Goal: Transaction & Acquisition: Purchase product/service

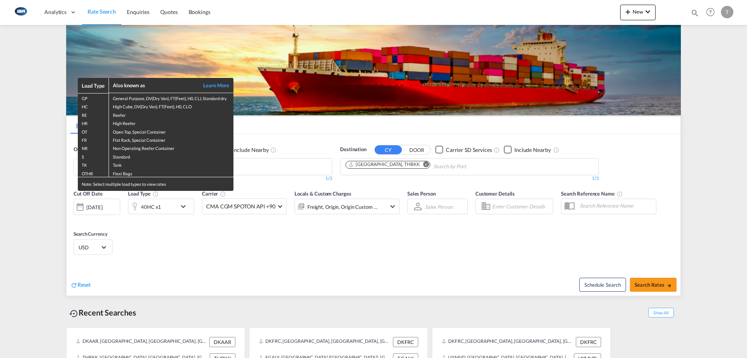
click at [285, 169] on div "Load Type Also known as Learn More GP General Purpose, DV(Dry Van), FT(Feet), H…" at bounding box center [373, 179] width 747 height 358
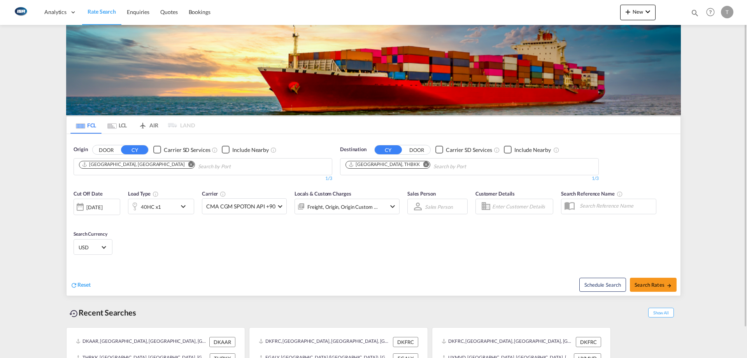
click at [188, 166] on md-icon "Remove" at bounding box center [191, 164] width 6 height 6
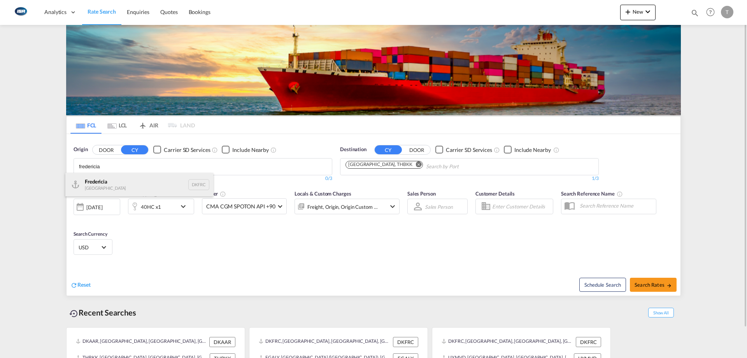
type input "fredericia"
click at [127, 179] on div "Fredericia [GEOGRAPHIC_DATA] DKFRC" at bounding box center [139, 184] width 148 height 23
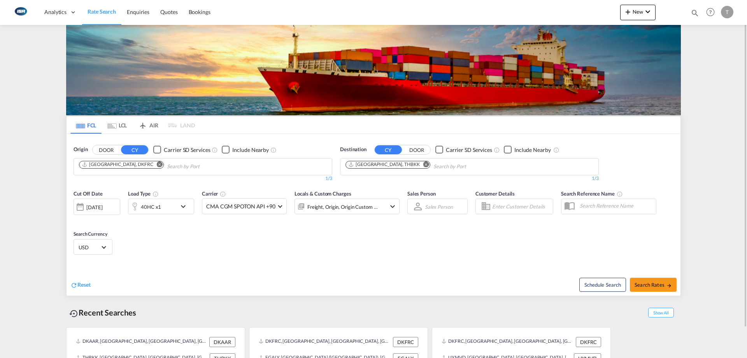
click at [424, 164] on md-icon "Remove" at bounding box center [427, 164] width 6 height 6
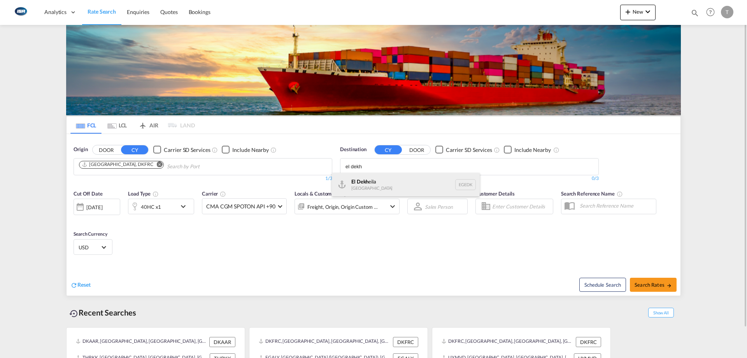
type input "el dekh"
click at [405, 183] on div "El Dekh eila [GEOGRAPHIC_DATA] [GEOGRAPHIC_DATA]" at bounding box center [406, 184] width 148 height 23
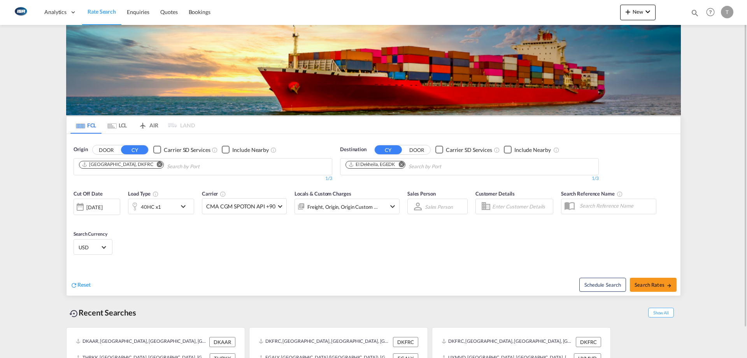
click at [105, 244] on md-select-value "USD" at bounding box center [93, 246] width 30 height 11
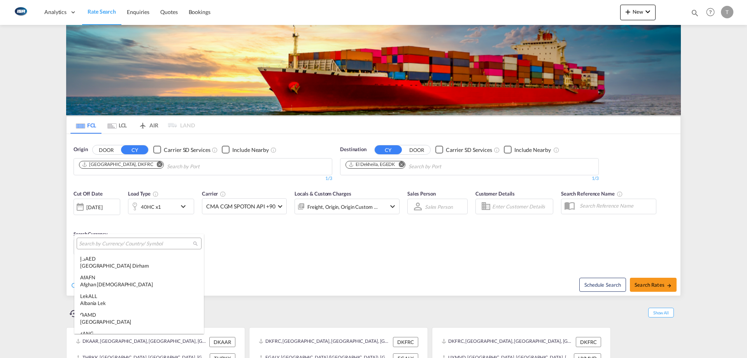
scroll to position [2688, 0]
click at [141, 246] on input "search" at bounding box center [136, 243] width 114 height 7
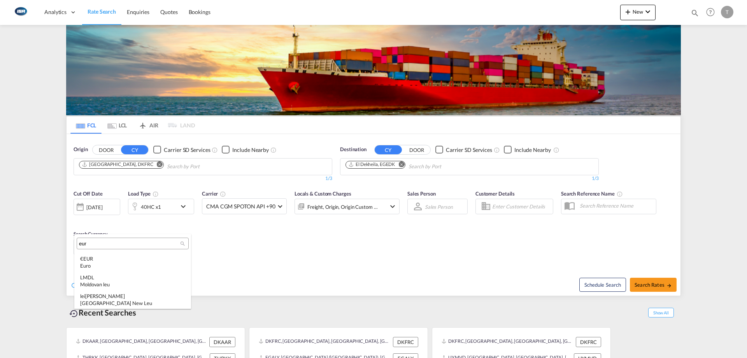
scroll to position [0, 0]
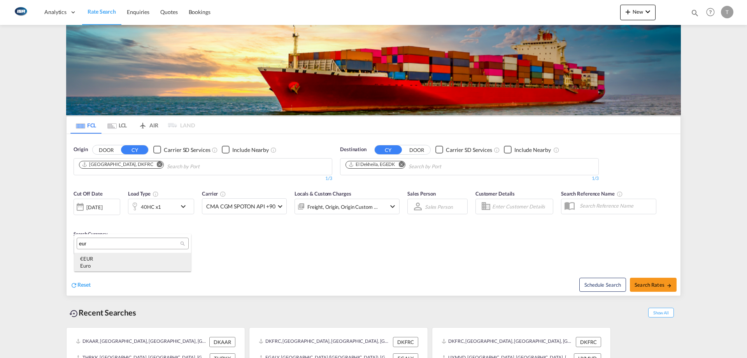
type input "eur"
click at [131, 264] on div "Euro" at bounding box center [132, 265] width 105 height 7
click at [346, 213] on div "Freight, Origin, Origin Custom +1" at bounding box center [336, 207] width 83 height 16
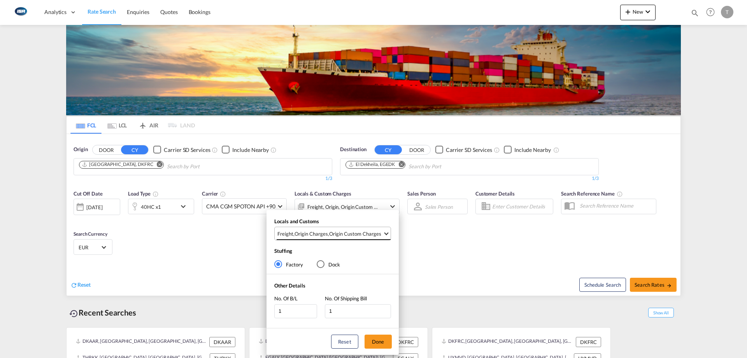
click at [330, 233] on div "Origin Custom Charges" at bounding box center [355, 233] width 52 height 7
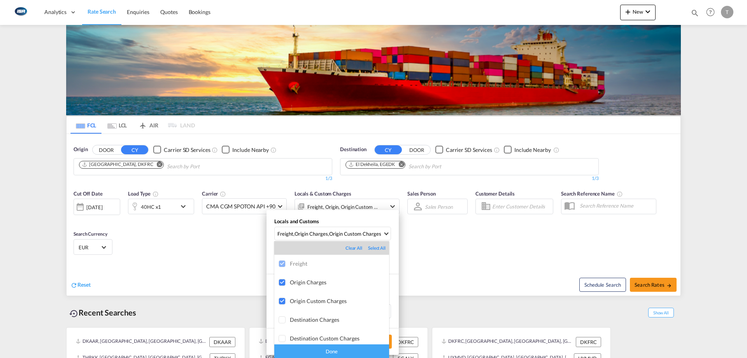
click at [351, 352] on div "Done" at bounding box center [331, 351] width 115 height 14
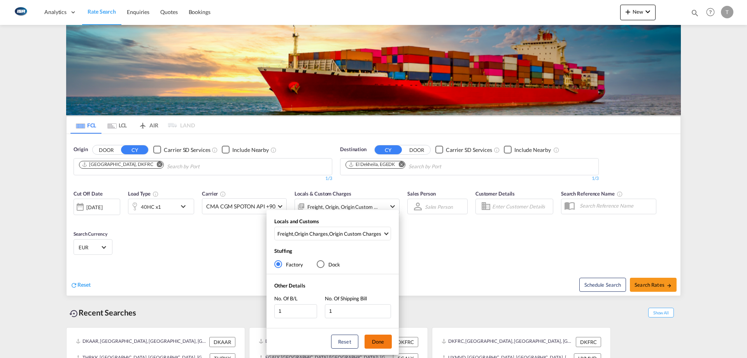
click at [384, 339] on button "Done" at bounding box center [378, 341] width 27 height 14
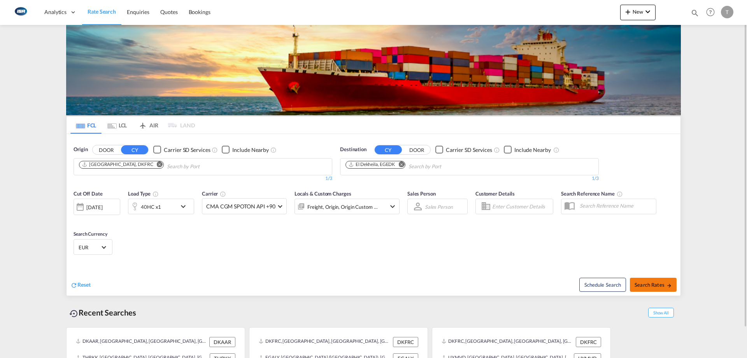
click at [640, 287] on span "Search Rates" at bounding box center [653, 284] width 37 height 6
type input "DKFRC to EGEDK / [DATE]"
